Goal: Navigation & Orientation: Find specific page/section

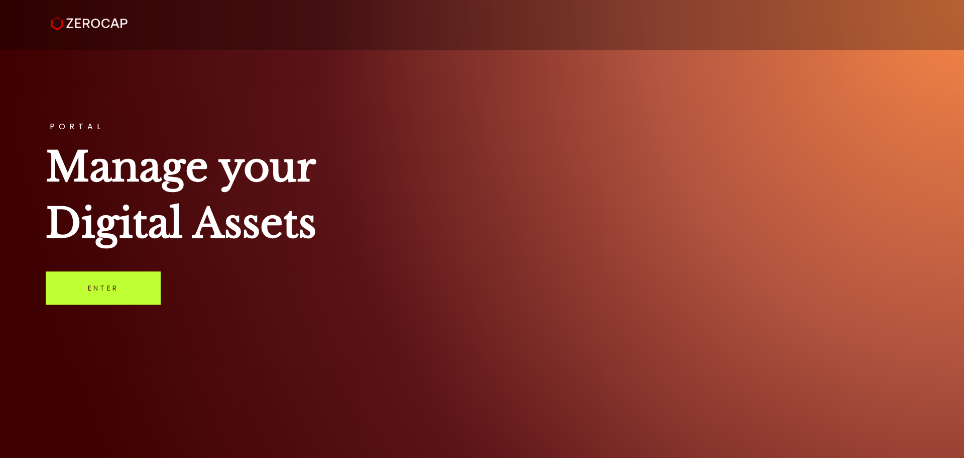
click at [109, 287] on link "Enter" at bounding box center [103, 287] width 115 height 33
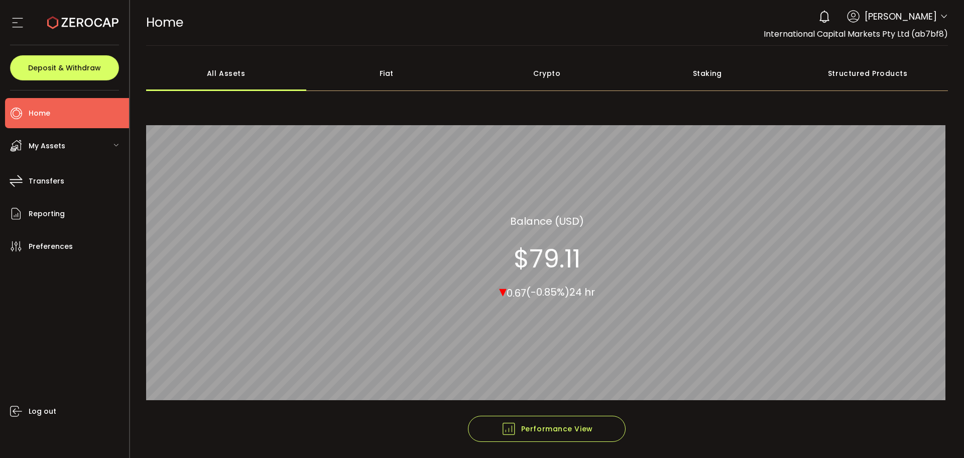
click at [941, 17] on icon at bounding box center [944, 17] width 8 height 8
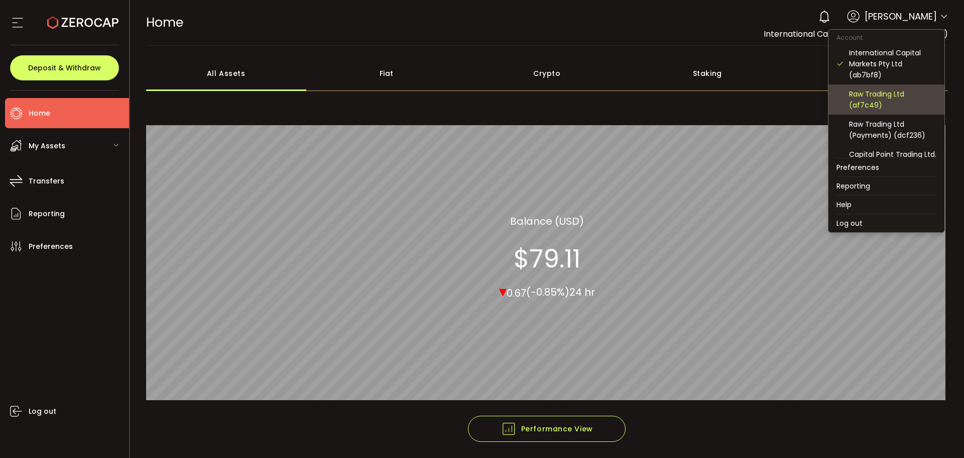
click at [880, 99] on div "Raw Trading Ltd (af7c49)" at bounding box center [892, 99] width 87 height 22
